Goal: Go to known website: Access a specific website the user already knows

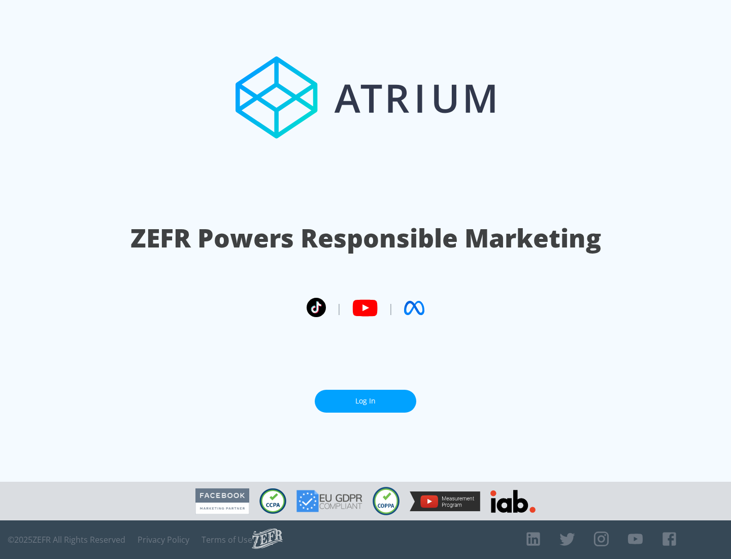
click at [366, 397] on link "Log In" at bounding box center [366, 401] width 102 height 23
